Goal: Task Accomplishment & Management: Use online tool/utility

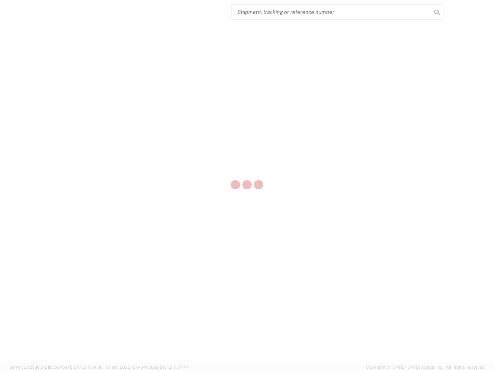
select select "US"
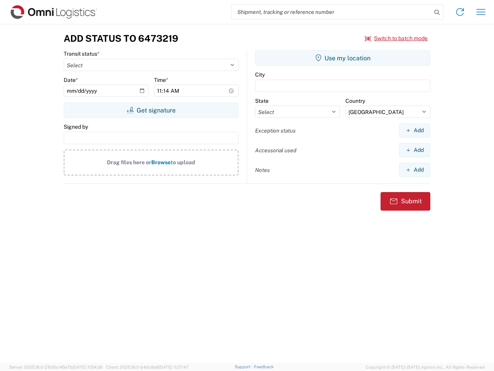
click at [332, 12] on input "search" at bounding box center [332, 12] width 200 height 15
click at [437, 12] on icon at bounding box center [437, 12] width 11 height 11
click at [460, 12] on icon at bounding box center [460, 12] width 12 height 12
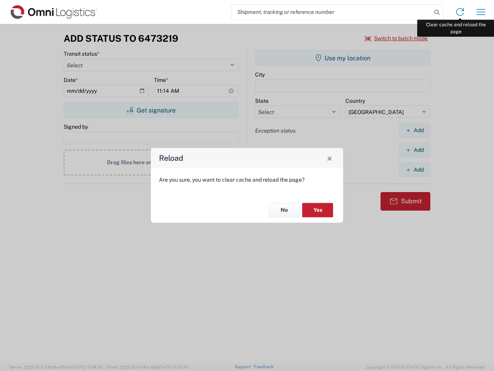
click at [481, 12] on div "Reload Are you sure, you want to clear cache and reload the page? No Yes" at bounding box center [247, 185] width 494 height 371
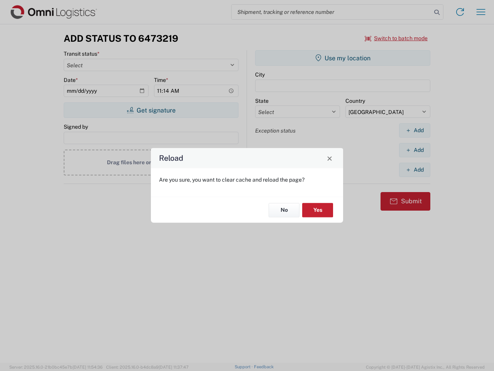
click at [397, 38] on div "Reload Are you sure, you want to clear cache and reload the page? No Yes" at bounding box center [247, 185] width 494 height 371
click at [151, 110] on div "Reload Are you sure, you want to clear cache and reload the page? No Yes" at bounding box center [247, 185] width 494 height 371
click at [343, 58] on div "Reload Are you sure, you want to clear cache and reload the page? No Yes" at bounding box center [247, 185] width 494 height 371
click at [415, 130] on div "Reload Are you sure, you want to clear cache and reload the page? No Yes" at bounding box center [247, 185] width 494 height 371
click at [415, 150] on div "Reload Are you sure, you want to clear cache and reload the page? No Yes" at bounding box center [247, 185] width 494 height 371
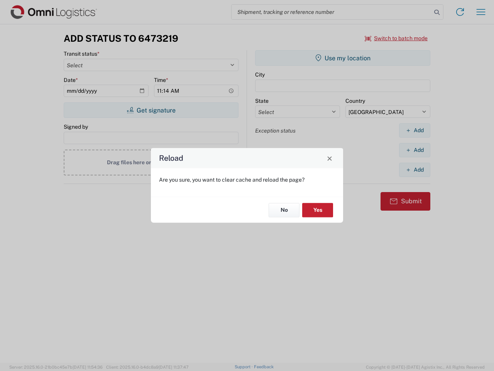
click at [415, 170] on div "Reload Are you sure, you want to clear cache and reload the page? No Yes" at bounding box center [247, 185] width 494 height 371
